Goal: Information Seeking & Learning: Learn about a topic

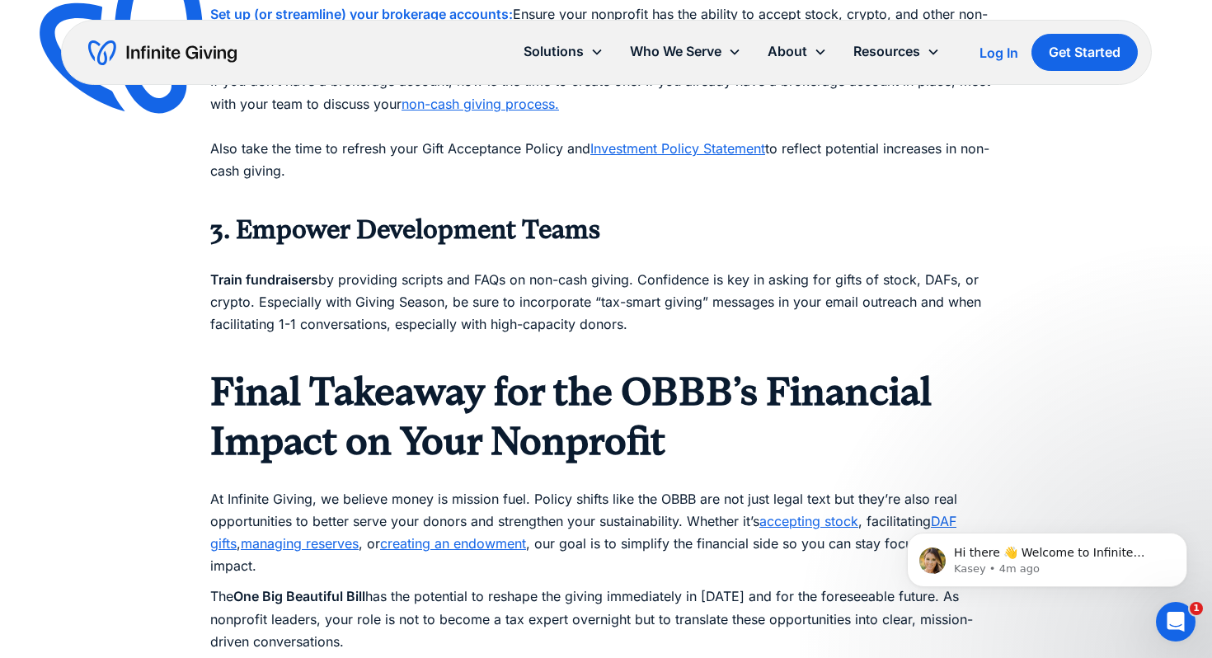
scroll to position [2962, 0]
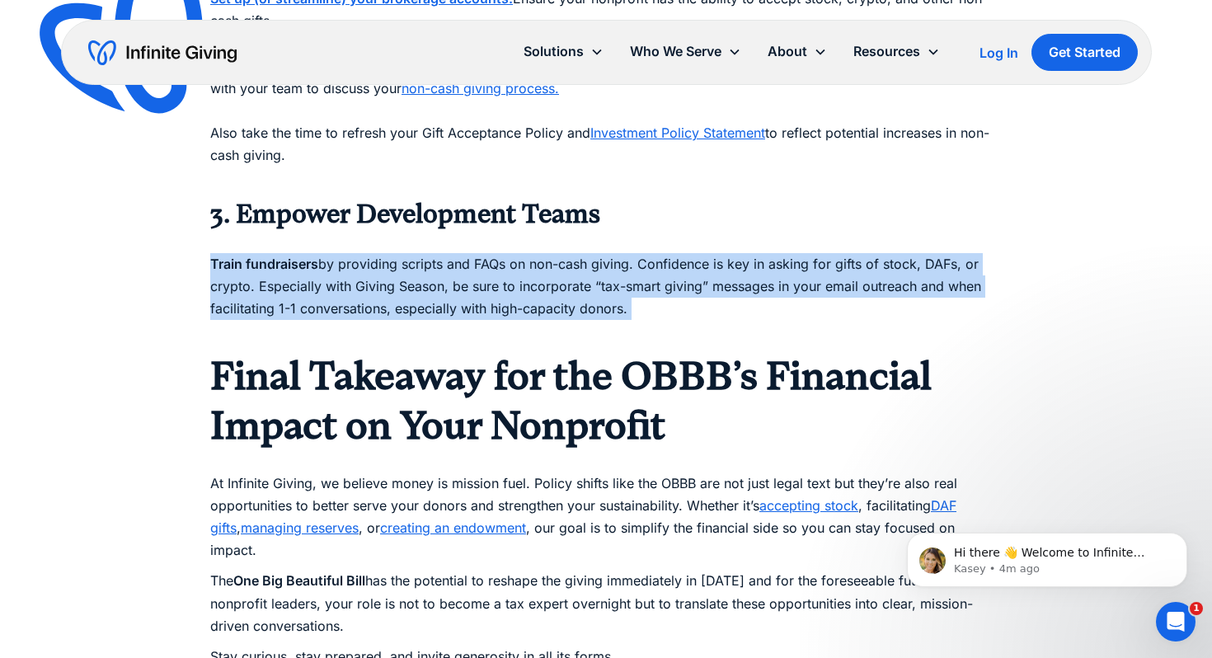
drag, startPoint x: 210, startPoint y: 242, endPoint x: 618, endPoint y: 318, distance: 415.2
click at [618, 318] on p "Train fundraisers by providing scripts and FAQs on non-cash giving. Confidence …" at bounding box center [605, 287] width 791 height 112
copy p "Train fundraisers by providing scripts and FAQs on non-cash giving. Confidence …"
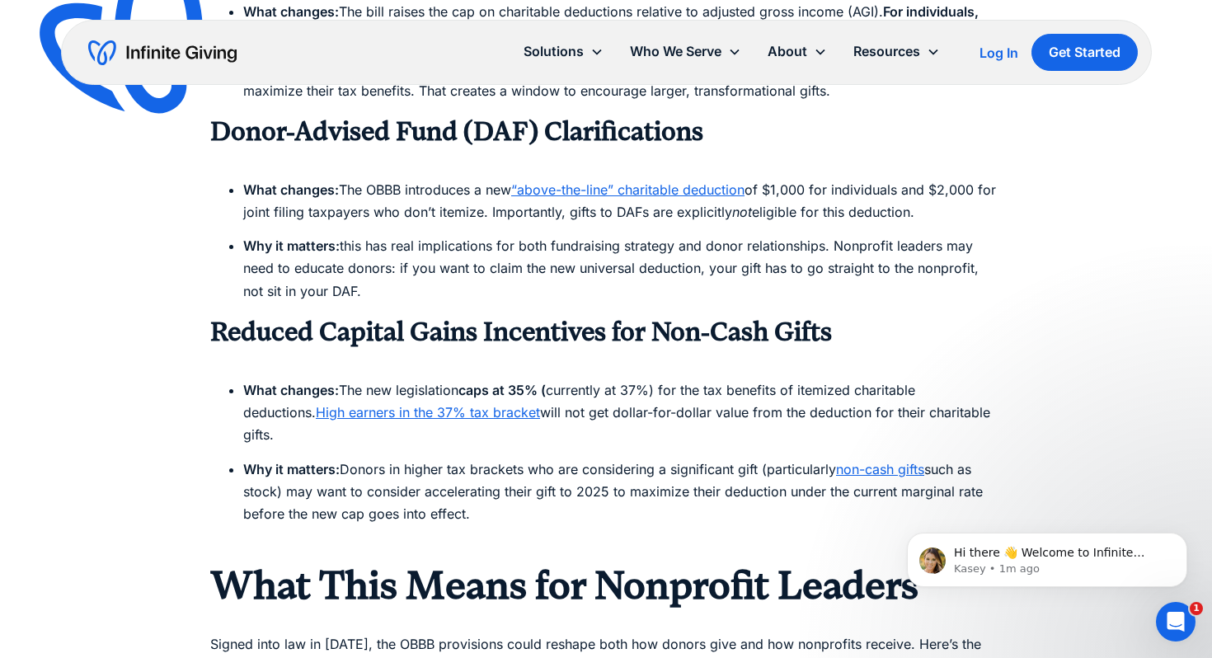
scroll to position [1674, 0]
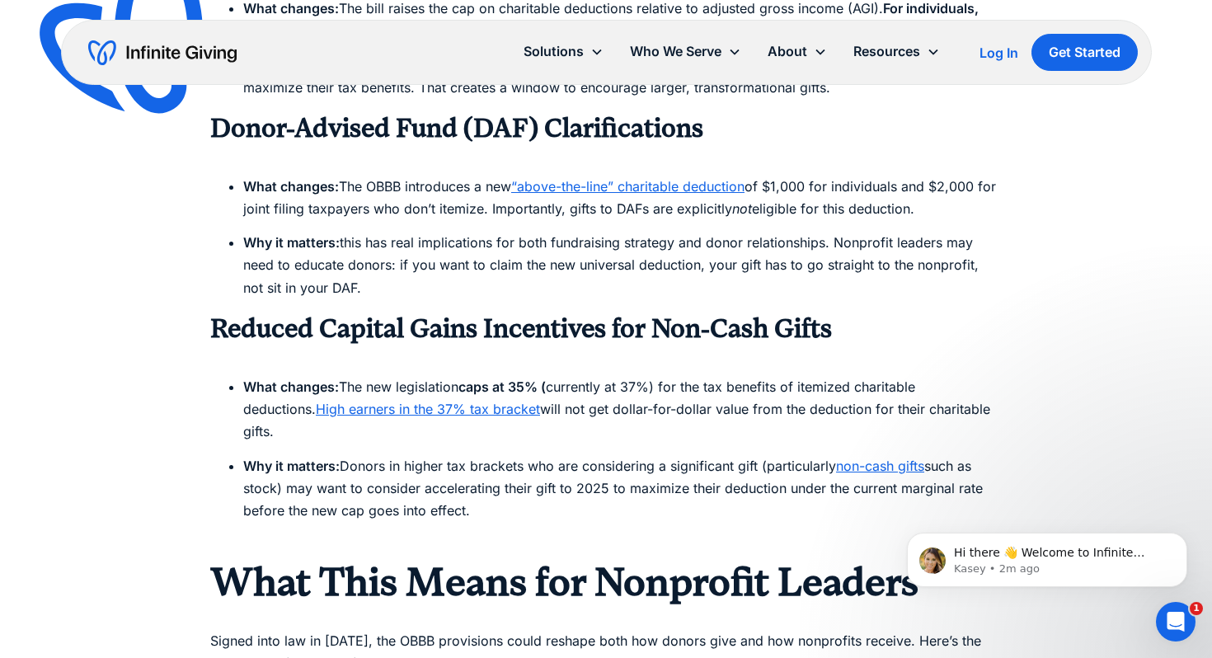
click at [561, 186] on link "“above-the-line” charitable deduction" at bounding box center [627, 186] width 233 height 16
